Goal: Transaction & Acquisition: Book appointment/travel/reservation

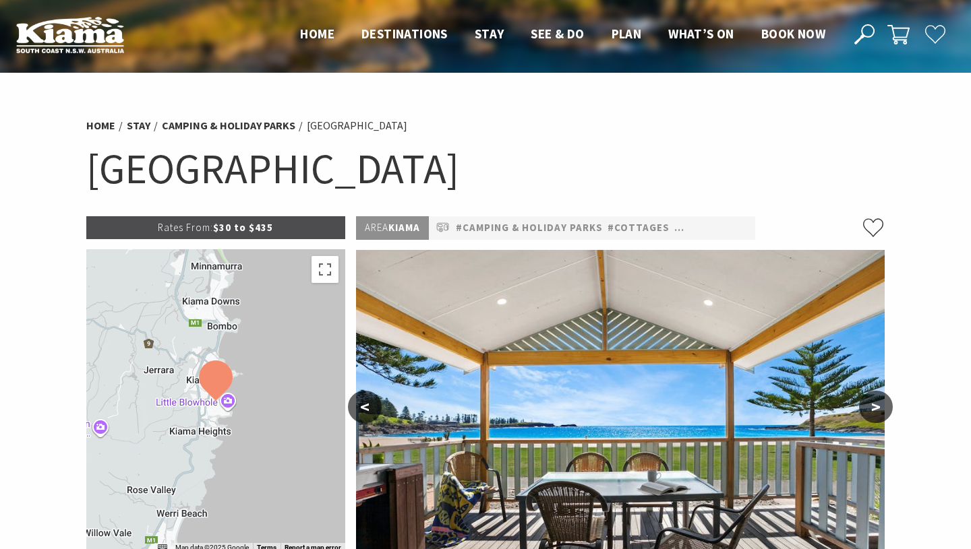
select select "3"
select select "2"
click at [788, 38] on span "Book now" at bounding box center [793, 34] width 64 height 16
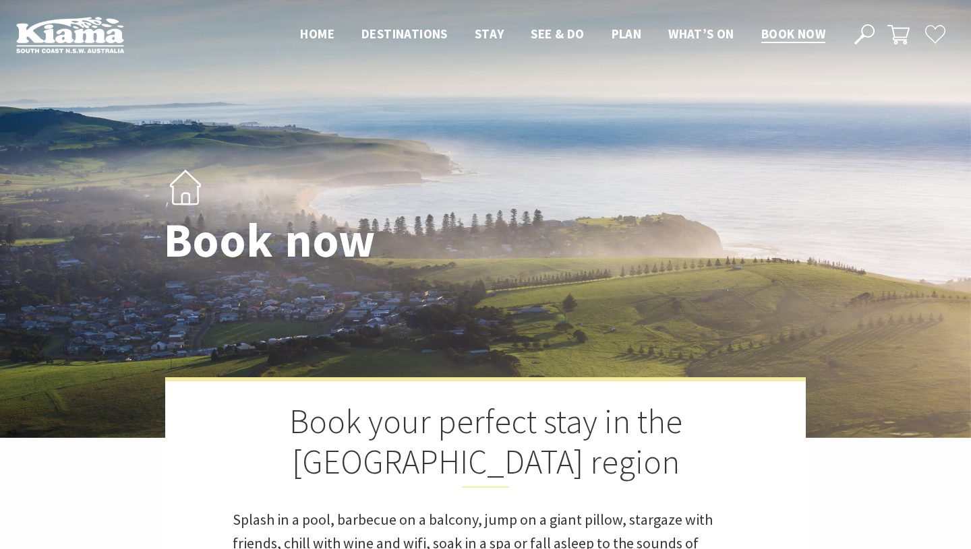
select select "3"
select select "2"
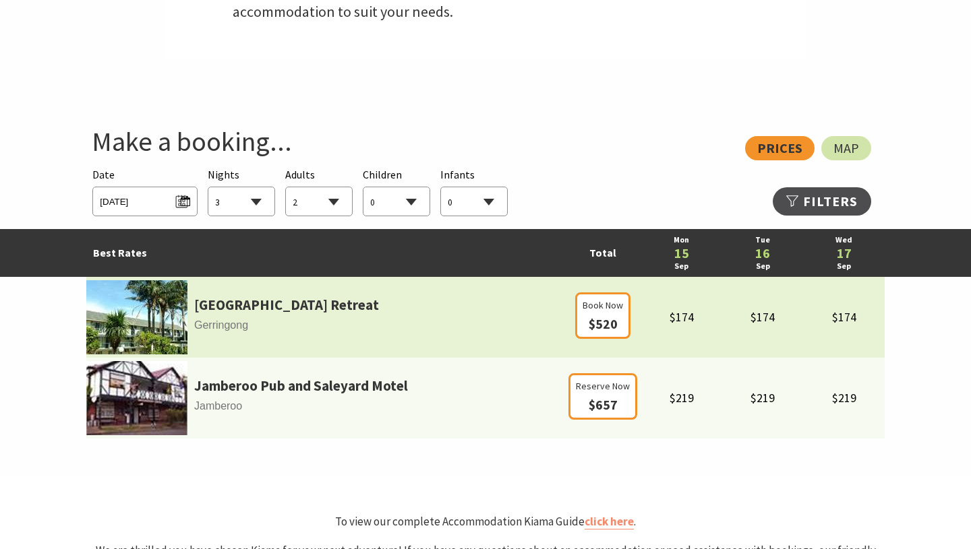
scroll to position [673, 0]
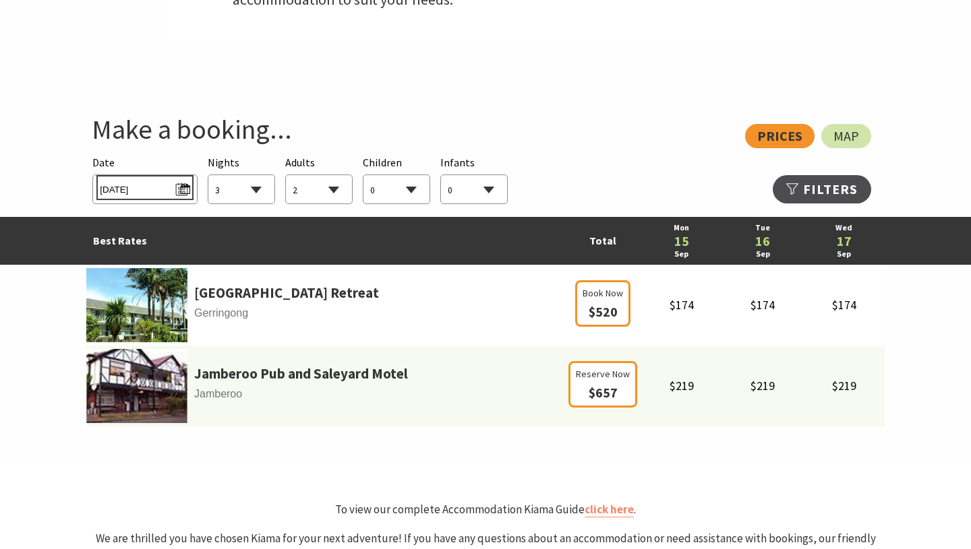
click at [184, 193] on span "[DATE]" at bounding box center [145, 188] width 90 height 18
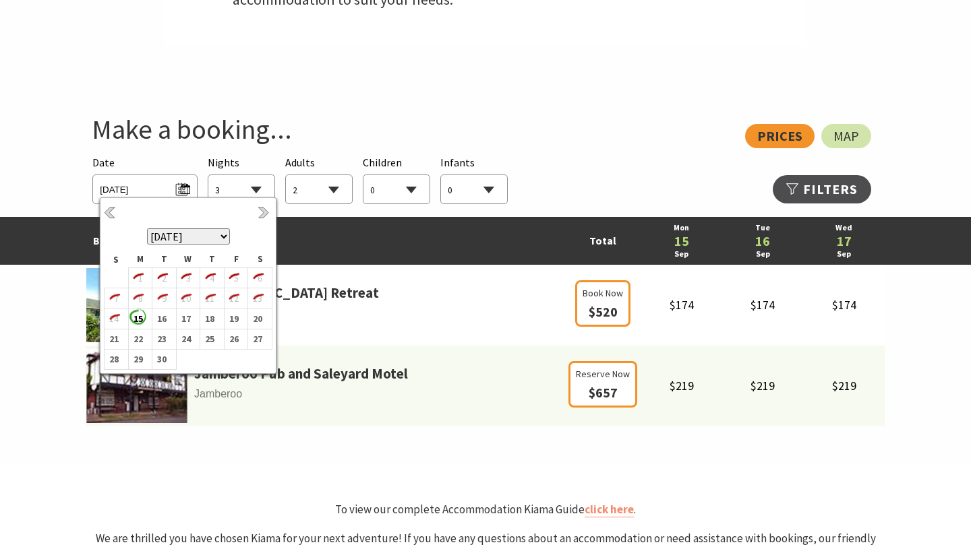
click at [266, 204] on th "September 2025 October 2025 November 2025 December 2025 January 2026 February 2…" at bounding box center [188, 227] width 168 height 50
click at [260, 220] on link "Next" at bounding box center [264, 213] width 15 height 15
click at [136, 365] on b "27" at bounding box center [138, 360] width 18 height 18
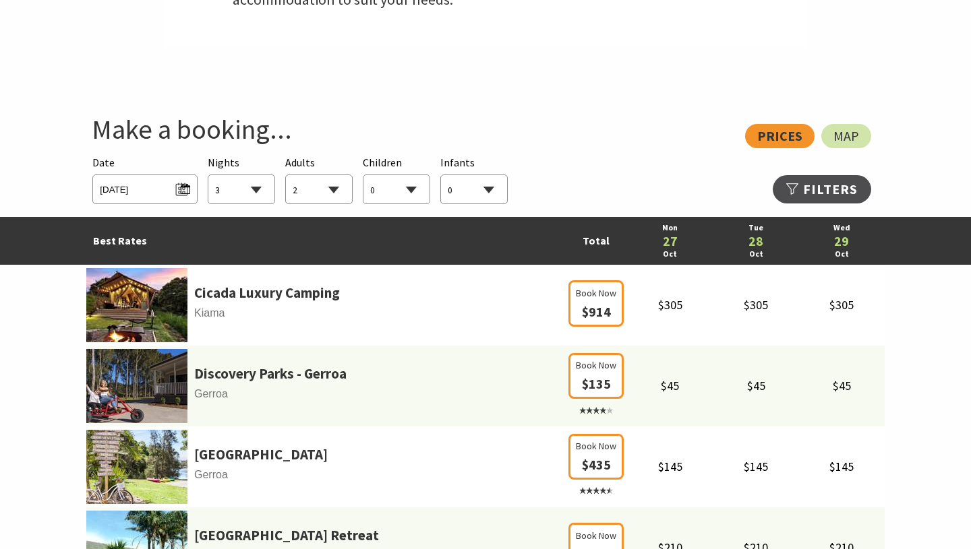
click at [241, 182] on select "1 2 3 4 5 6 7 8 9 10 11 12 13 14 15 16 17 18 19 20 21 22 23 24 25 26 27 28 29 30" at bounding box center [241, 190] width 66 height 30
select select "2"
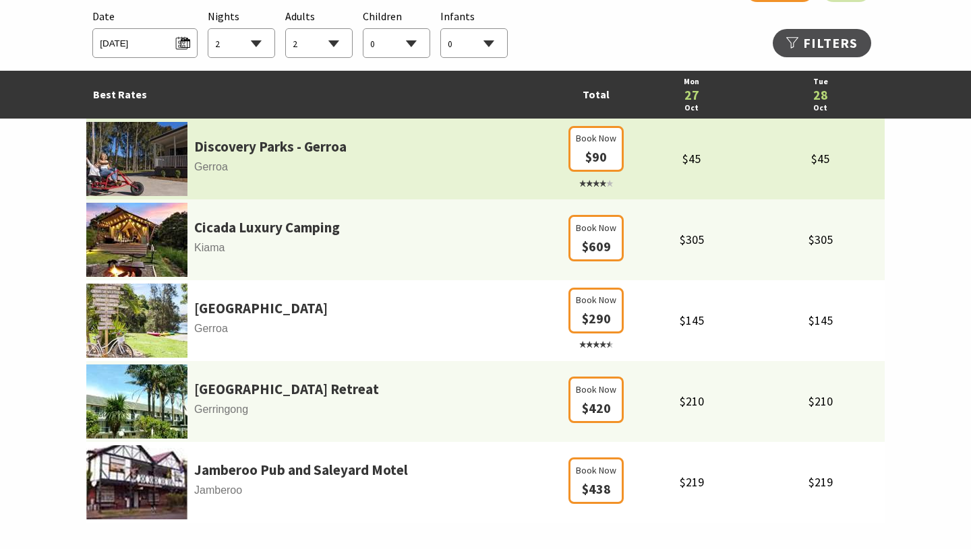
scroll to position [825, 0]
